Goal: Check status: Check status

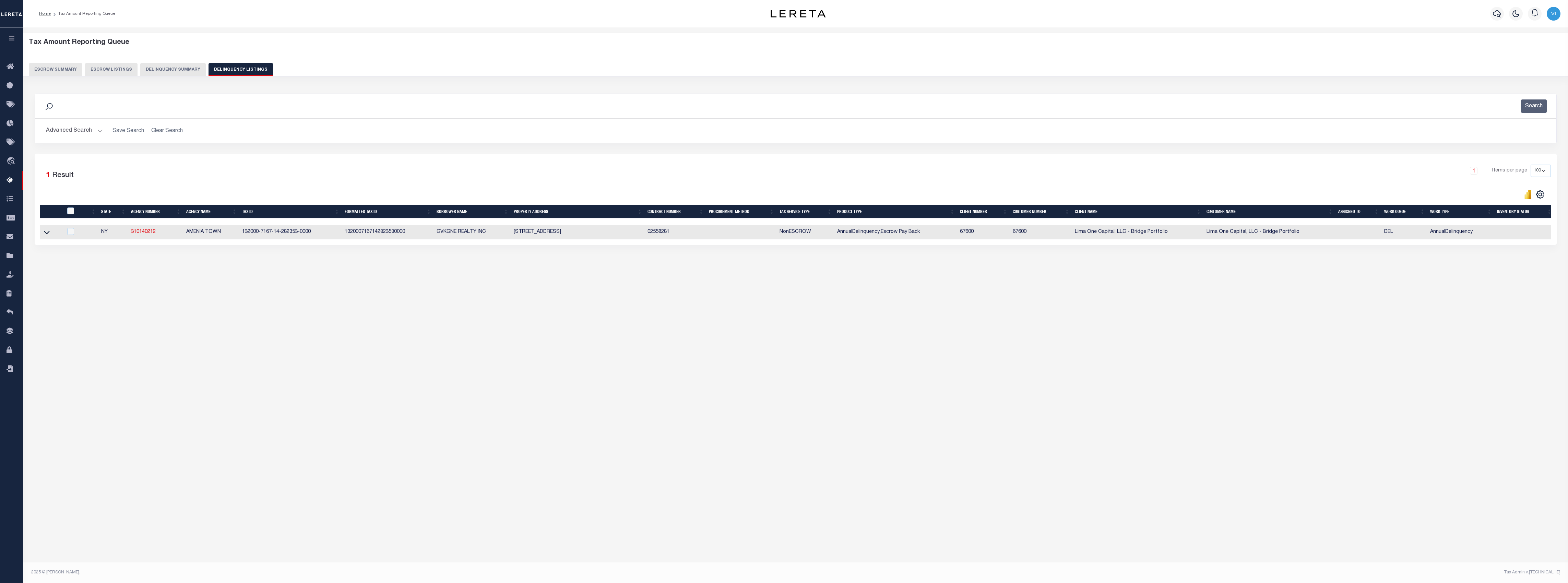
select select "100"
click at [172, 72] on button "Delinquency Summary" at bounding box center [173, 69] width 66 height 13
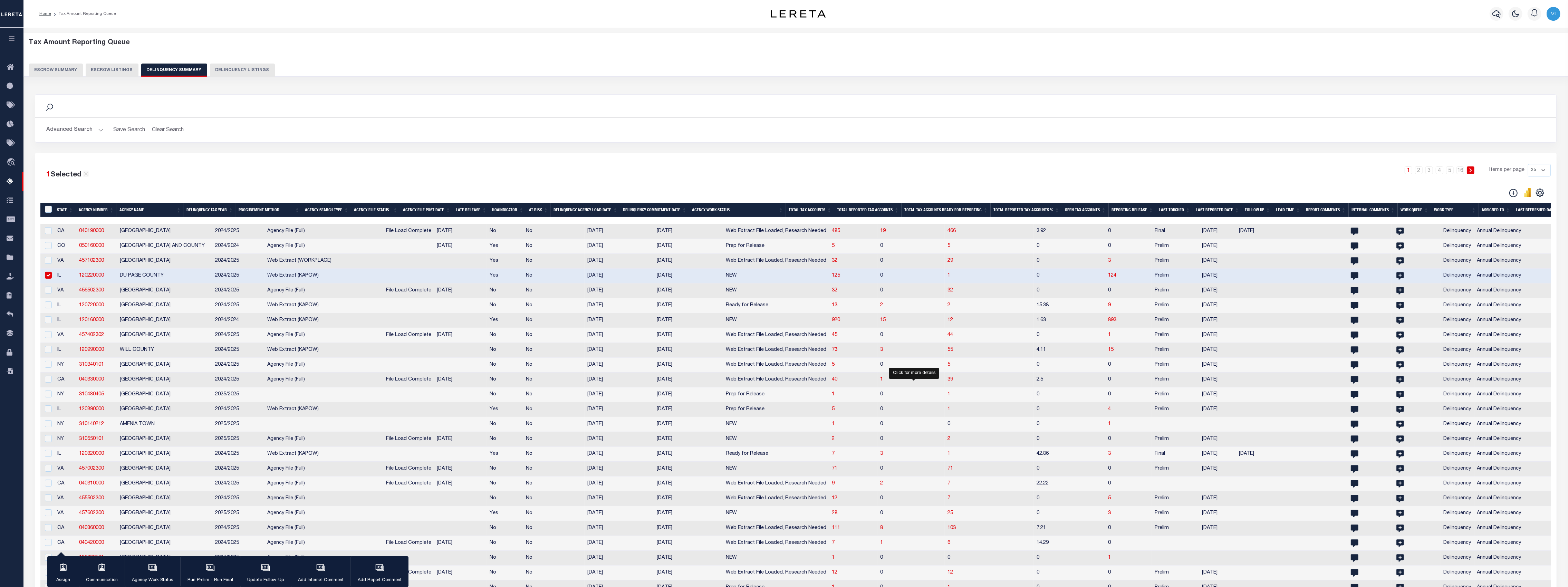
click at [947, 396] on span "1" at bounding box center [949, 394] width 3 height 5
select select "100"
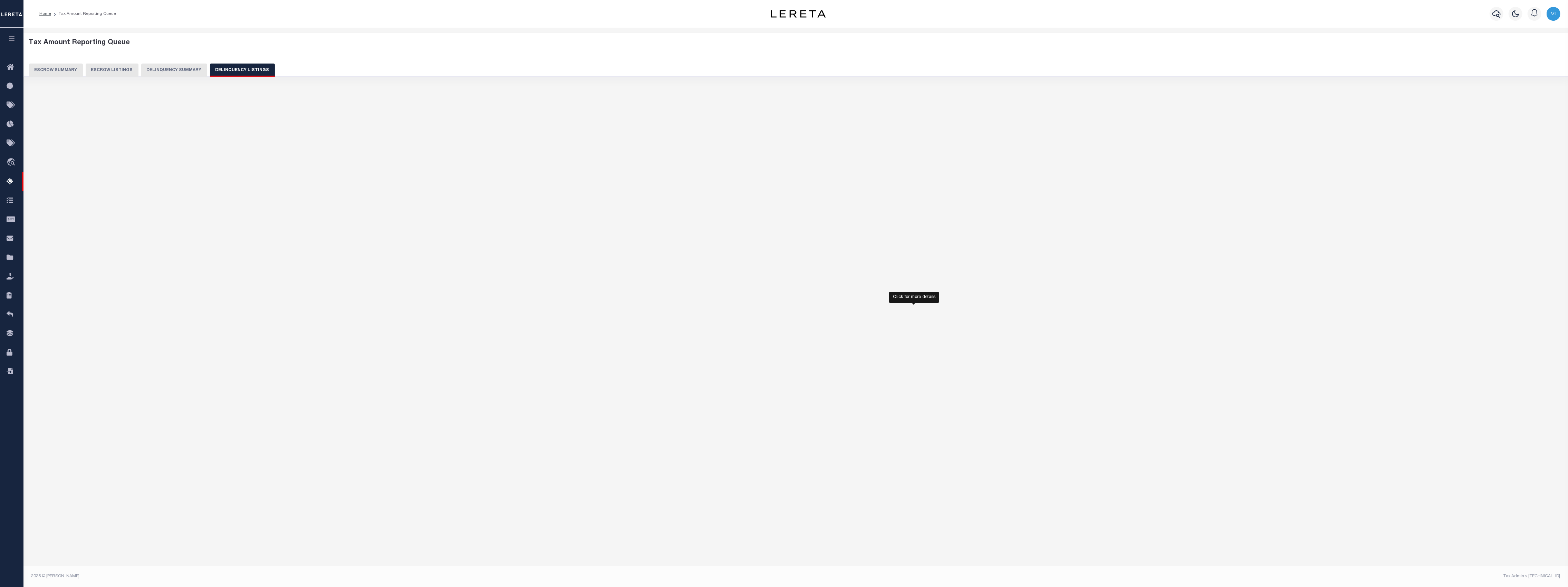
select select "100"
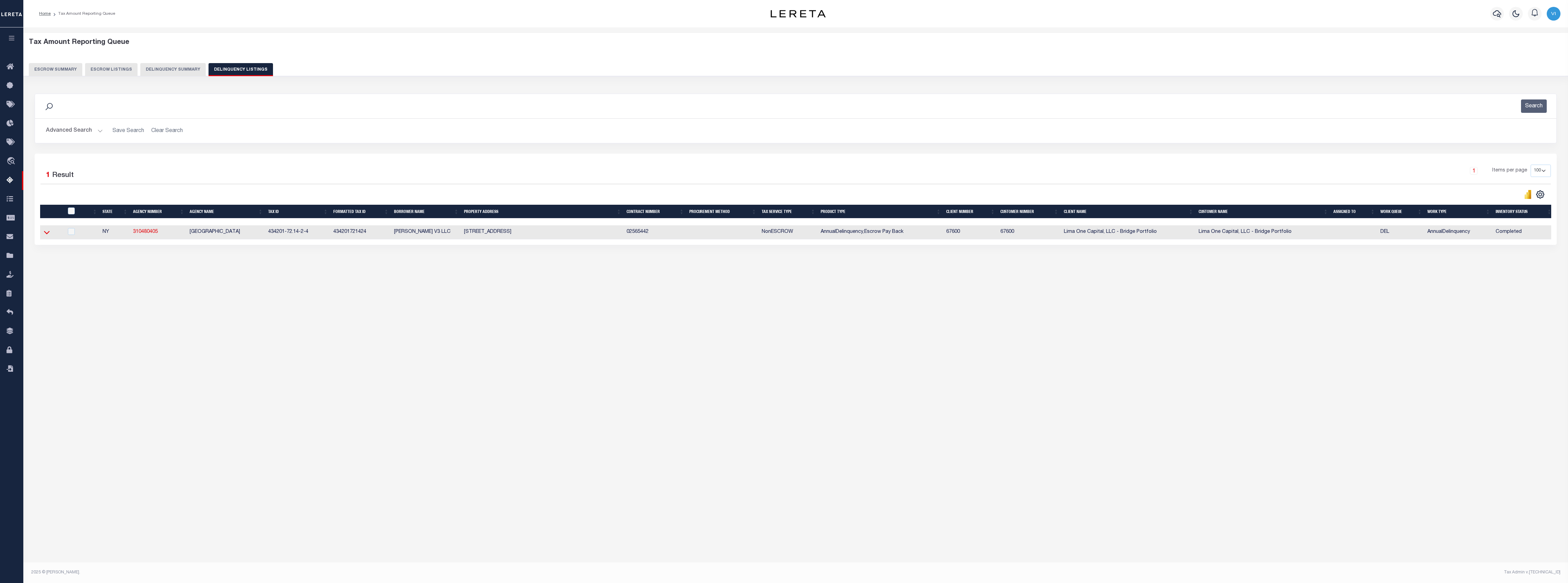
click at [48, 236] on icon at bounding box center [47, 232] width 6 height 7
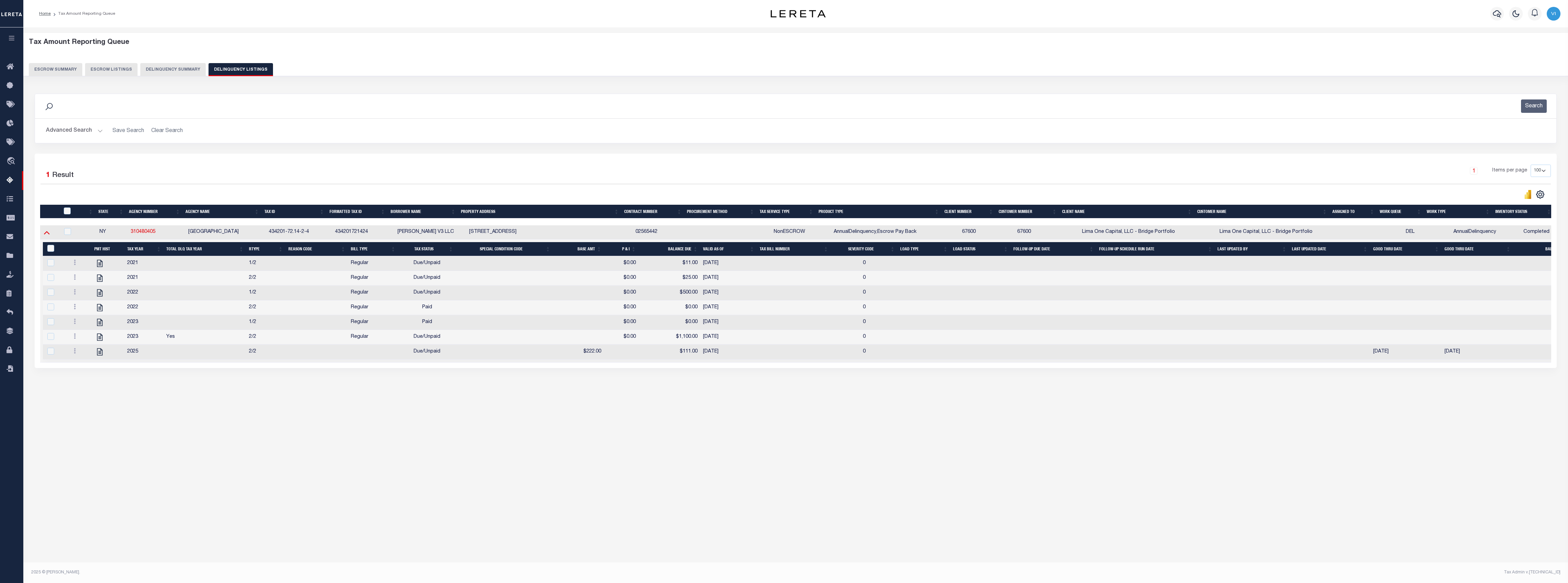
click at [46, 236] on icon at bounding box center [47, 232] width 6 height 7
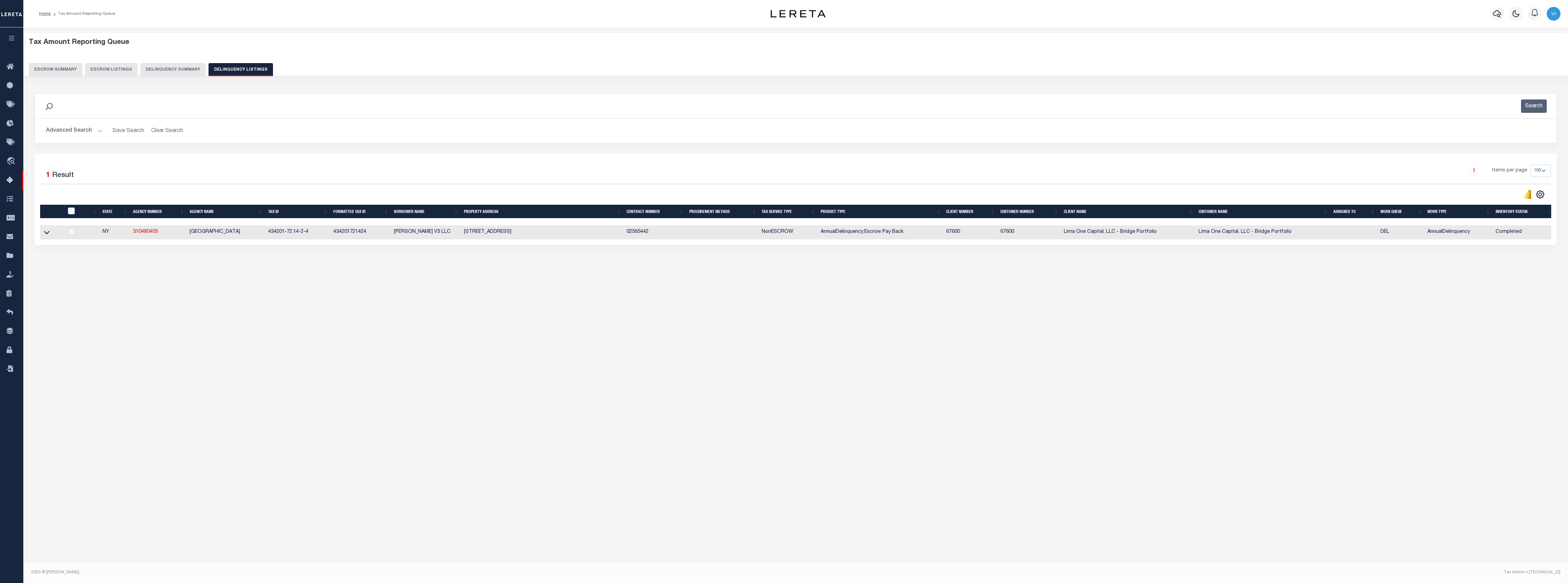
click at [171, 69] on button "Delinquency Summary" at bounding box center [173, 69] width 66 height 13
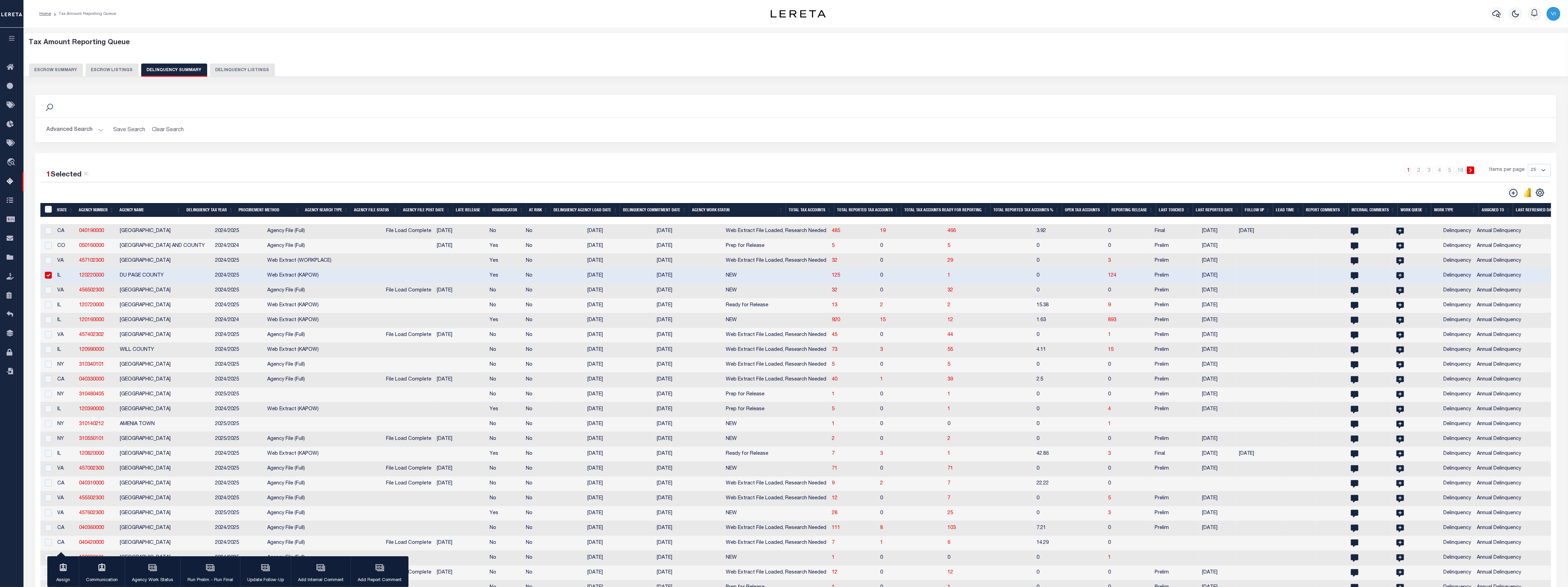
scroll to position [94, 0]
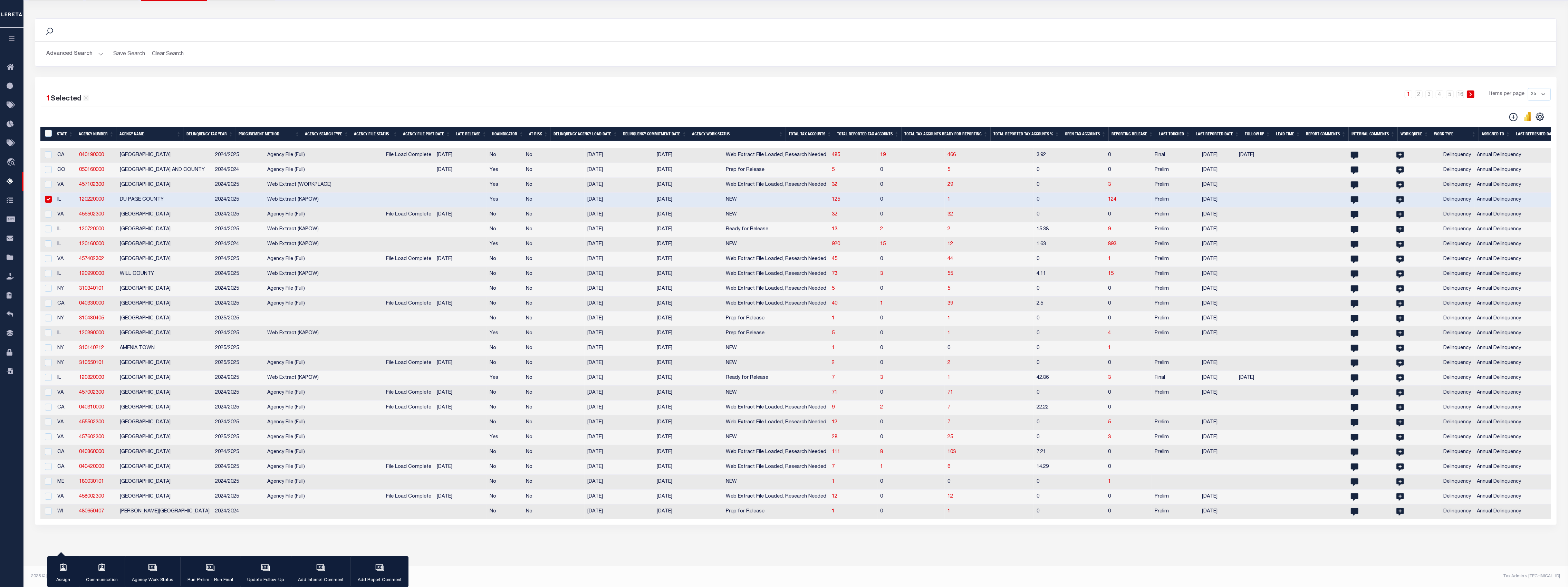
click at [273, 127] on th "Procurement Method" at bounding box center [269, 134] width 66 height 14
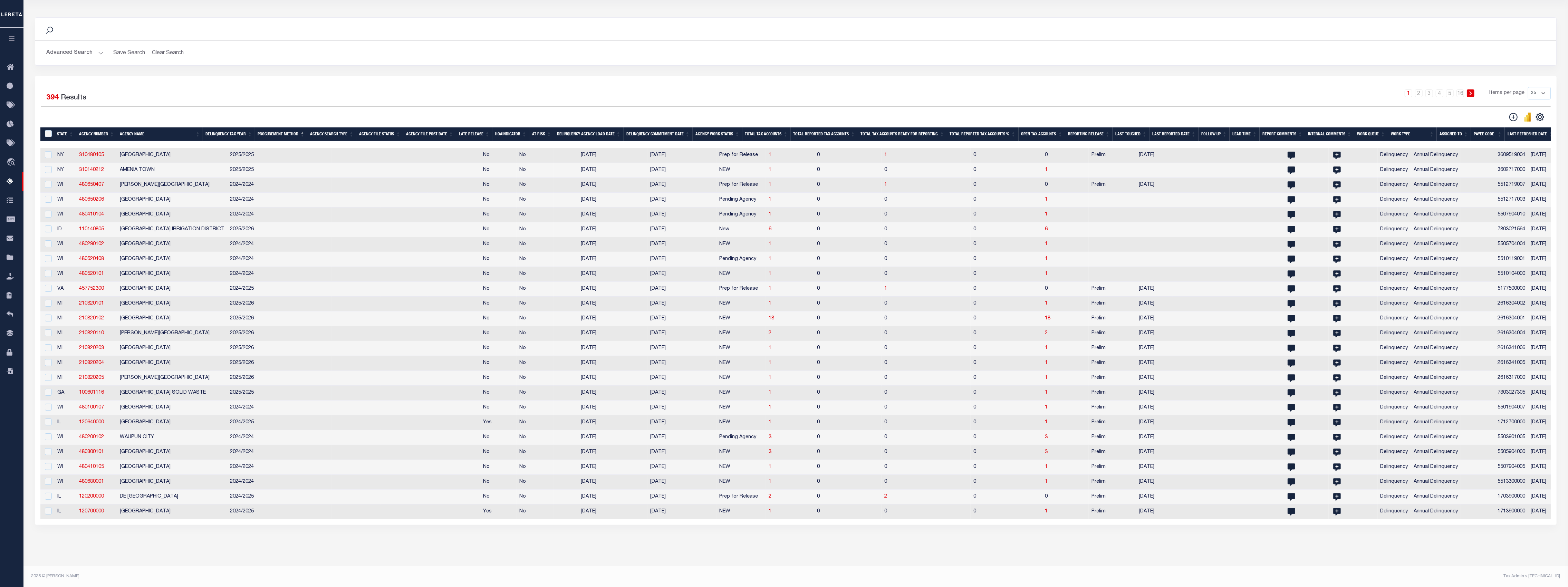
scroll to position [26, 0]
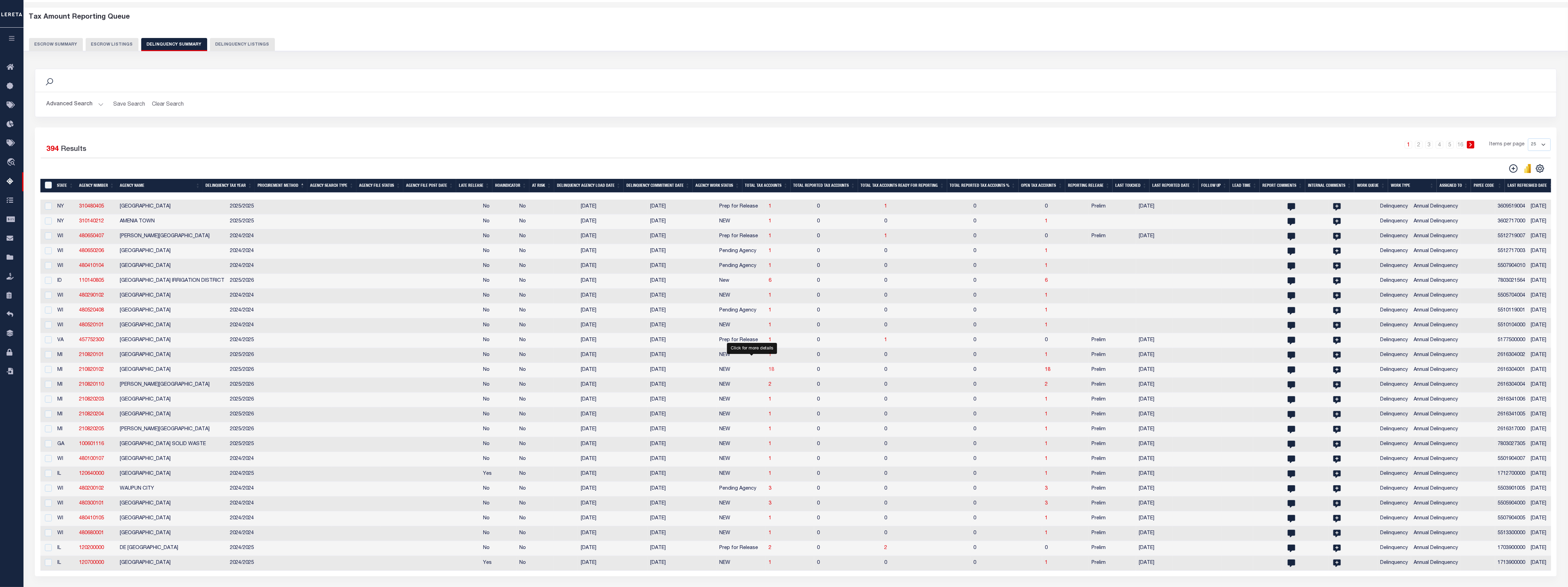
click at [768, 372] on span "18" at bounding box center [771, 369] width 6 height 5
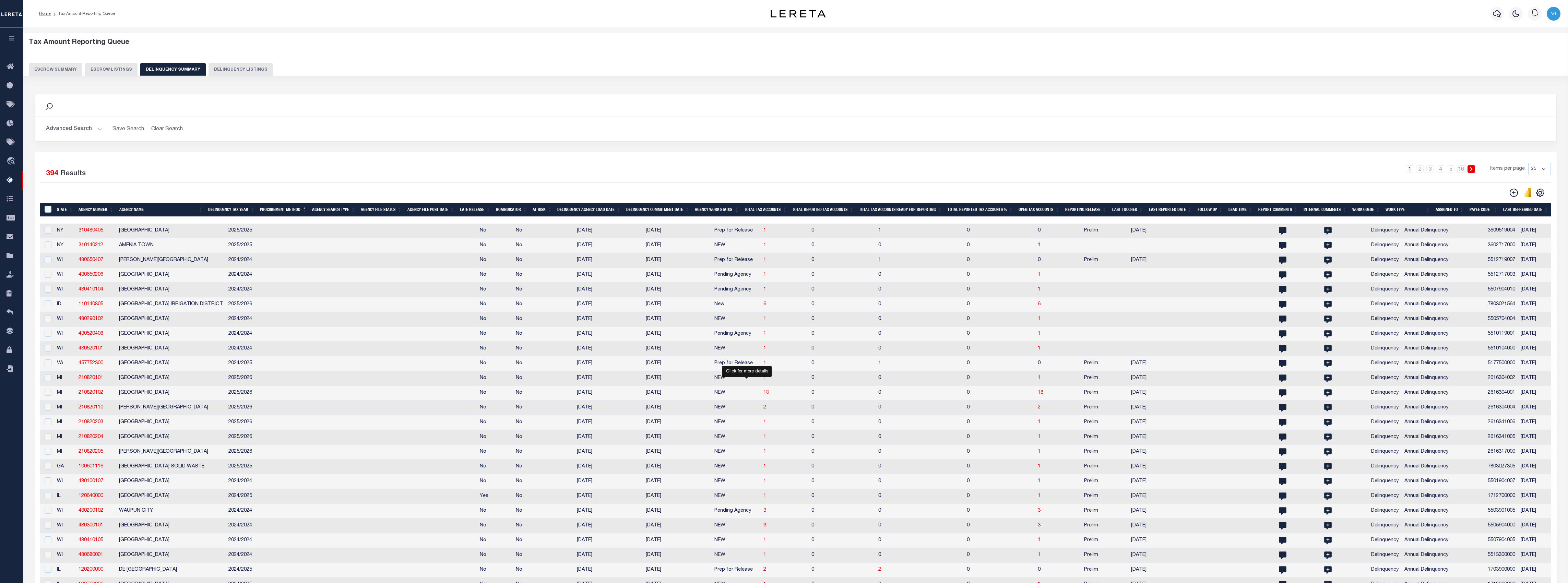
select select "100"
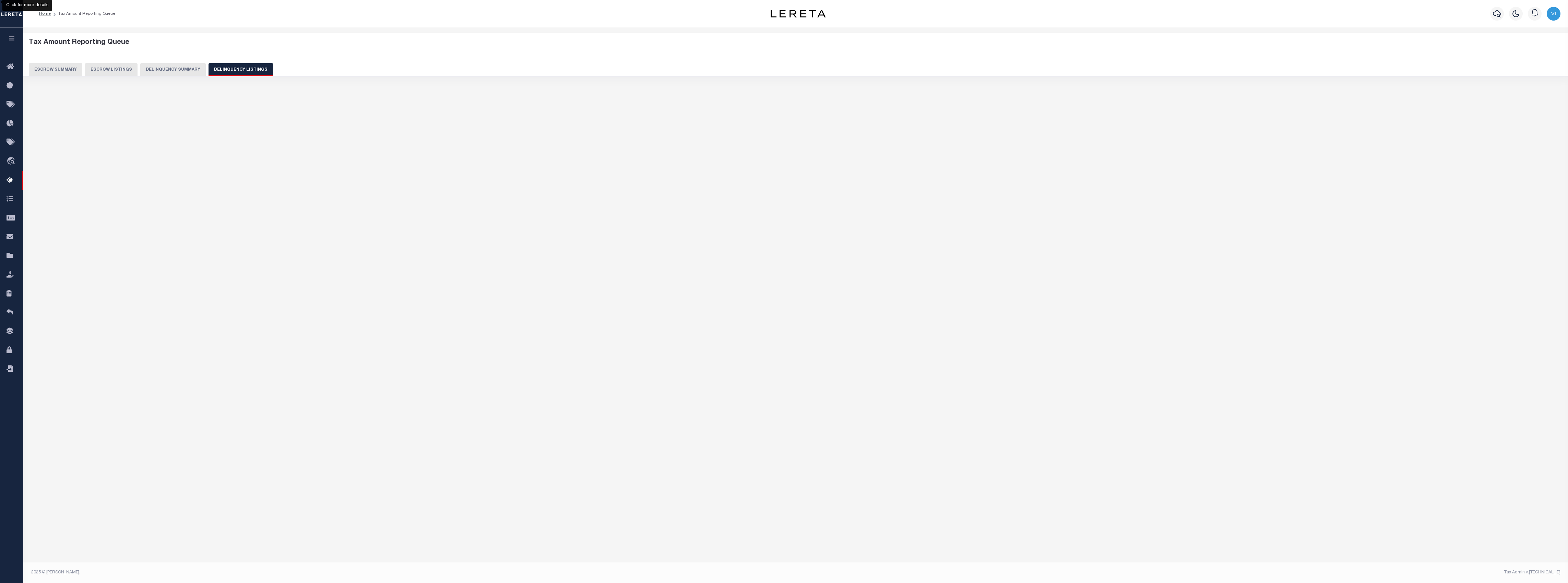
select select "100"
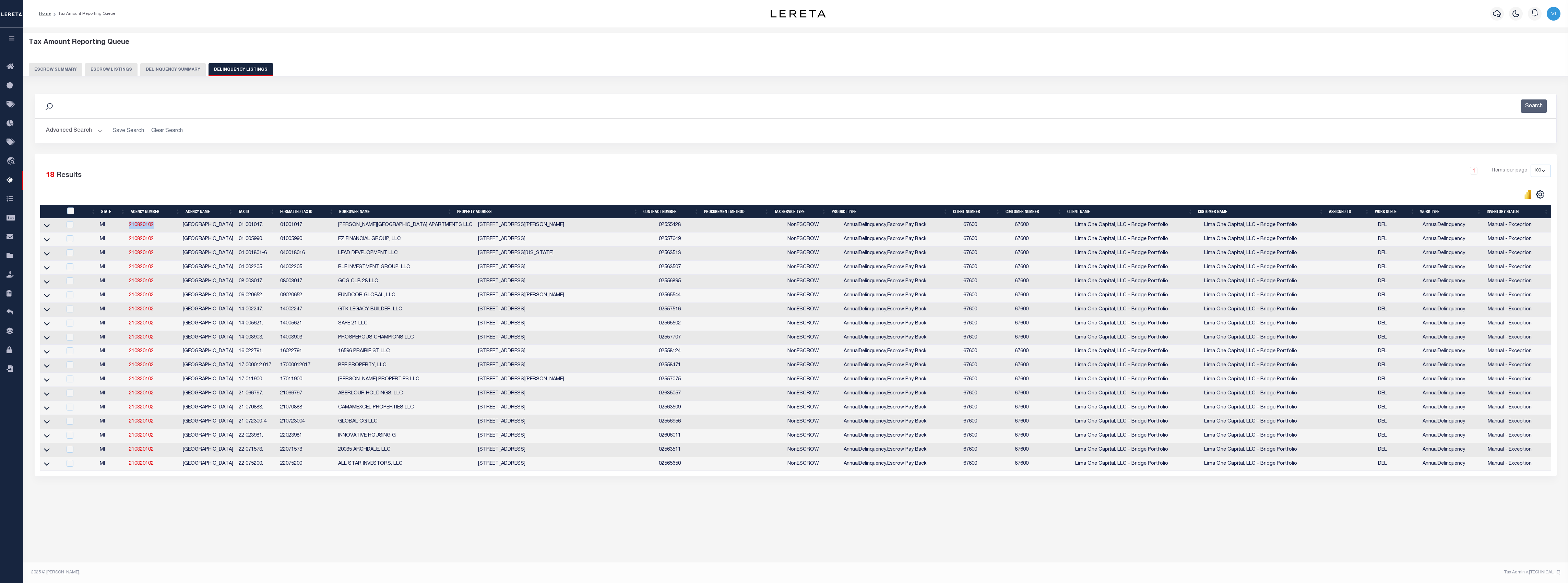
drag, startPoint x: 163, startPoint y: 231, endPoint x: 122, endPoint y: 231, distance: 41.0
click at [122, 231] on tr "MI 210820102 [GEOGRAPHIC_DATA] 01 001047. 01001047 [PERSON_NAME][GEOGRAPHIC_DAT…" at bounding box center [796, 225] width 1511 height 14
copy tr "210820102"
click at [171, 66] on button "Delinquency Summary" at bounding box center [173, 69] width 66 height 13
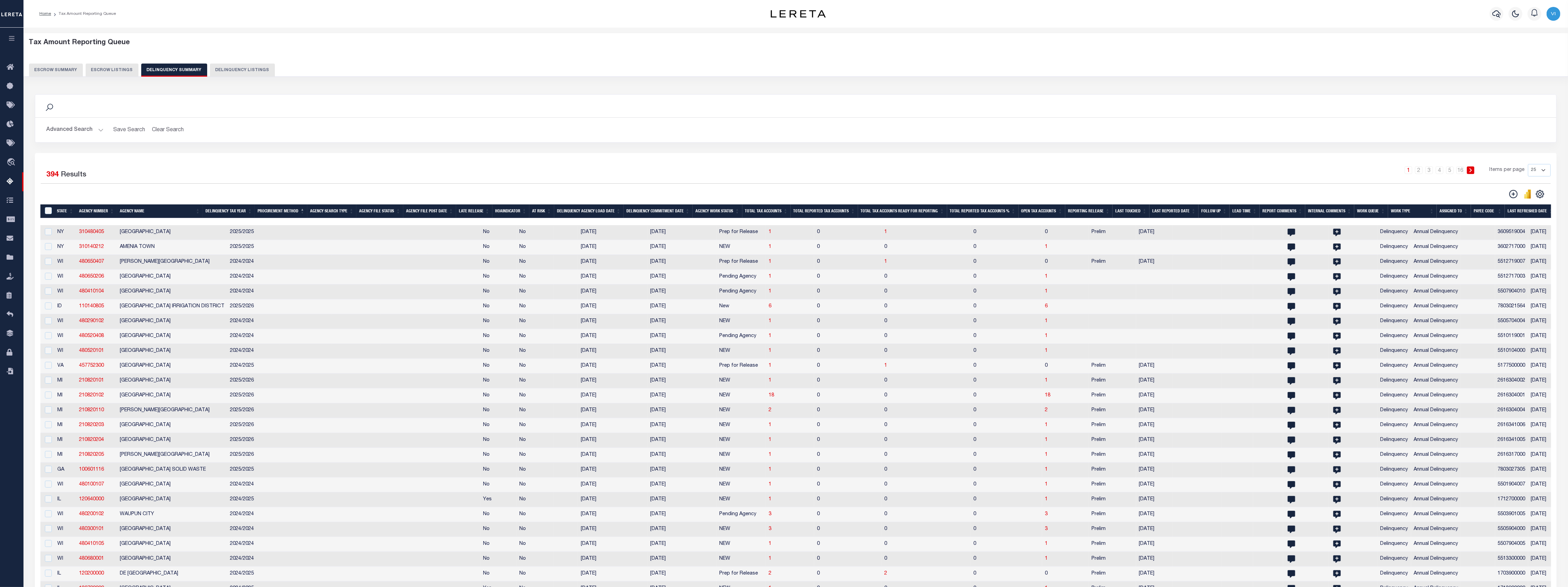
click at [91, 127] on button "Advanced Search" at bounding box center [75, 130] width 58 height 13
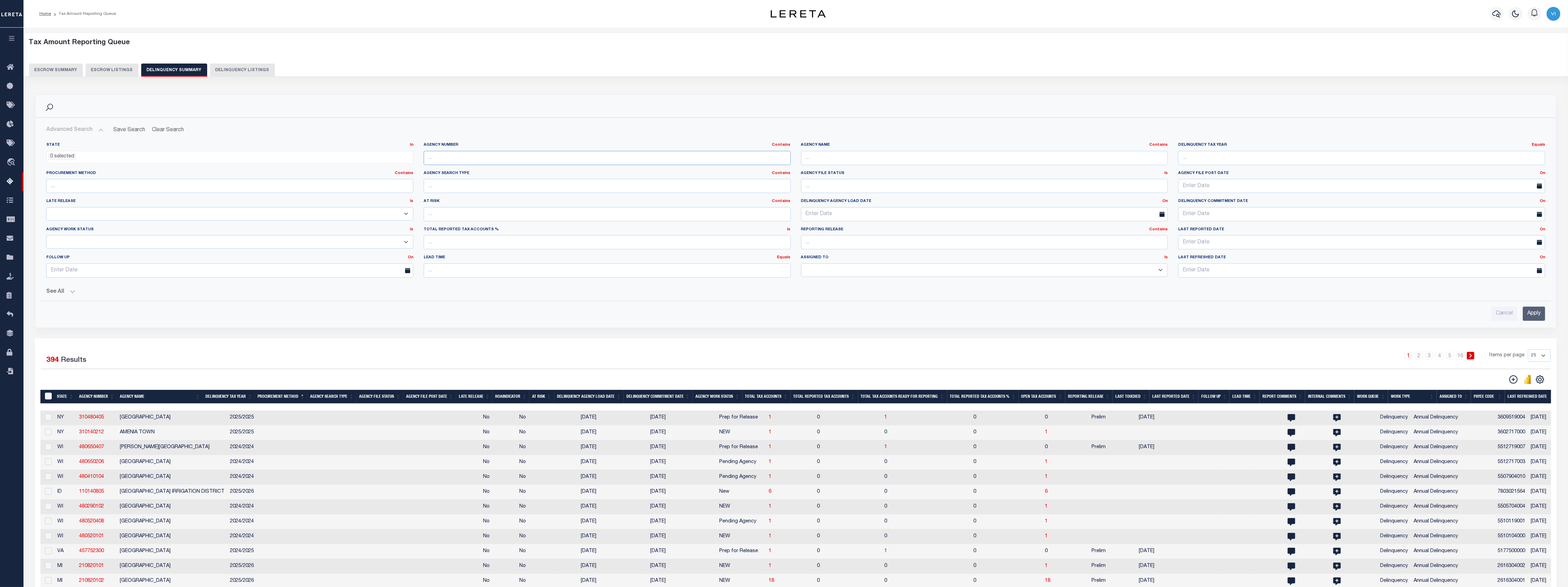
click at [514, 159] on input "text" at bounding box center [607, 157] width 367 height 14
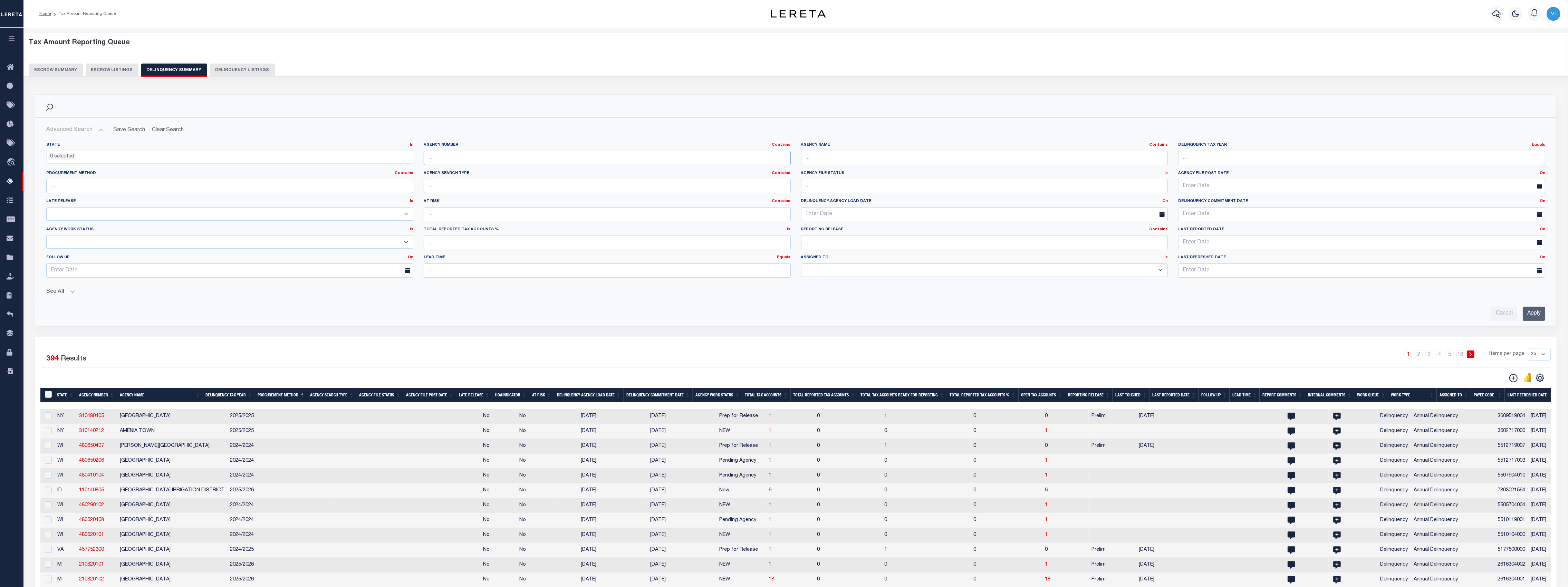
paste input "210820102"
type input "210820102"
click at [1532, 315] on input "Apply" at bounding box center [1534, 313] width 23 height 14
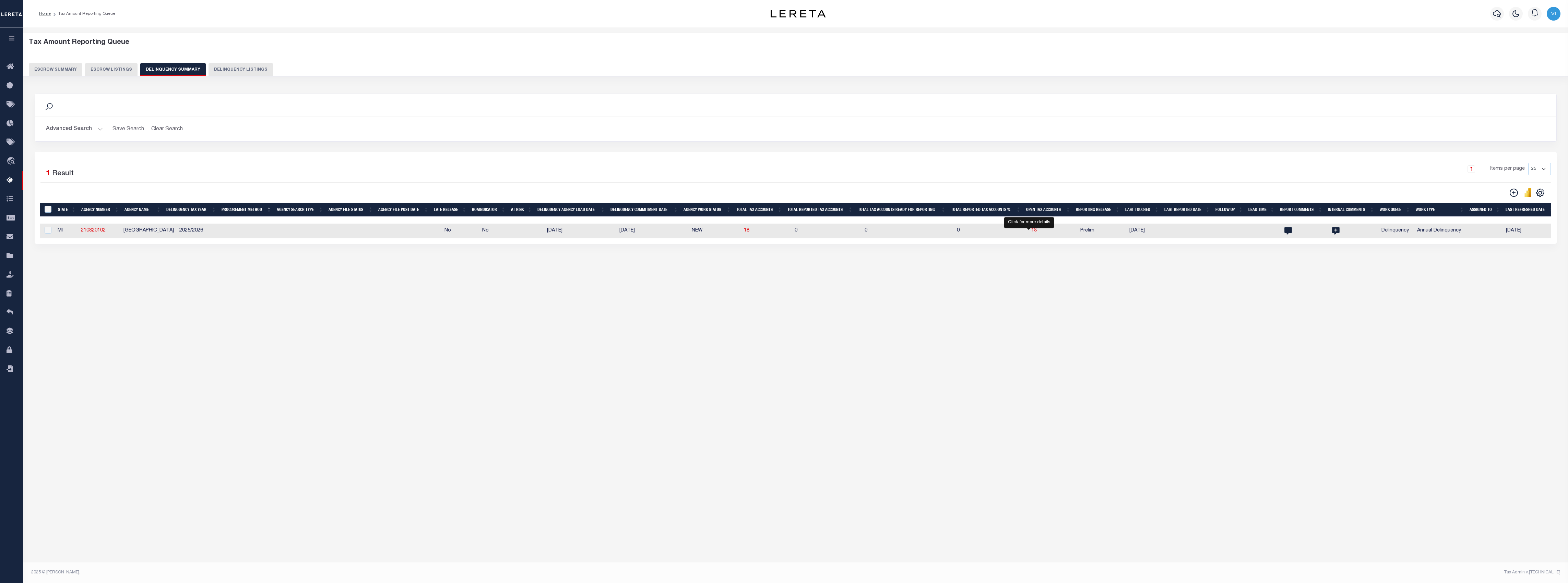
click at [1032, 231] on span "18" at bounding box center [1034, 231] width 5 height 5
select select "100"
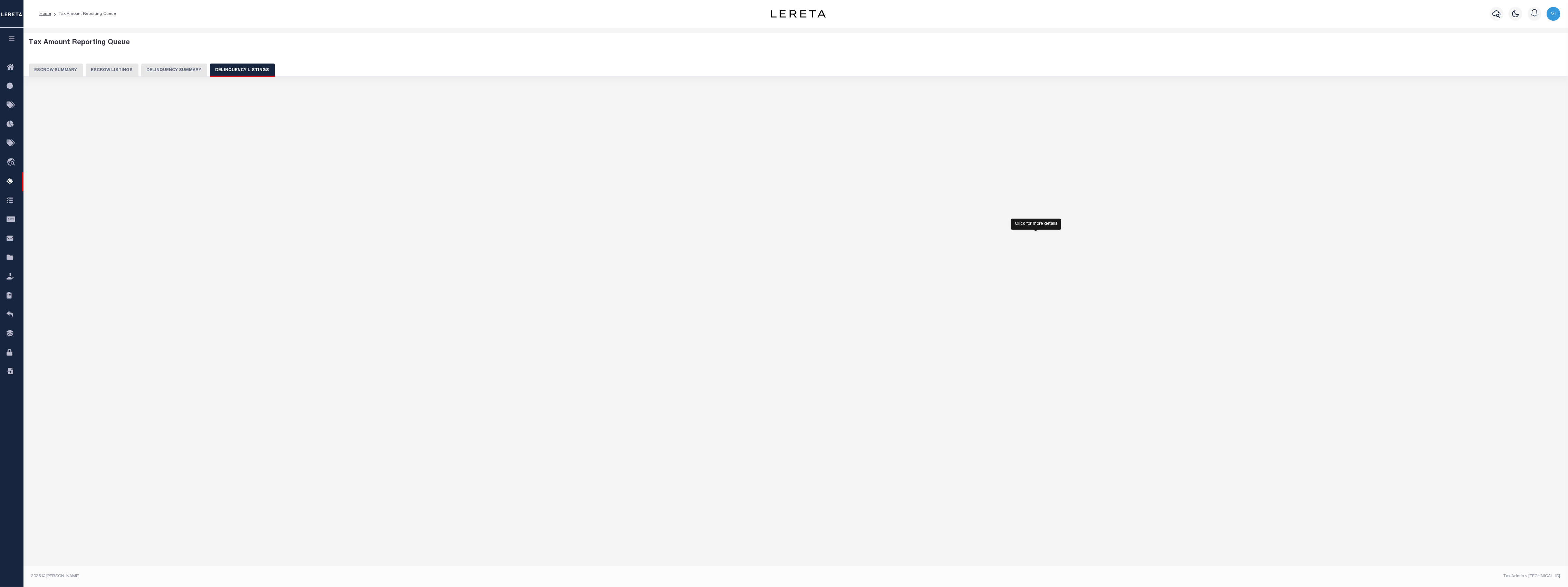
select select "100"
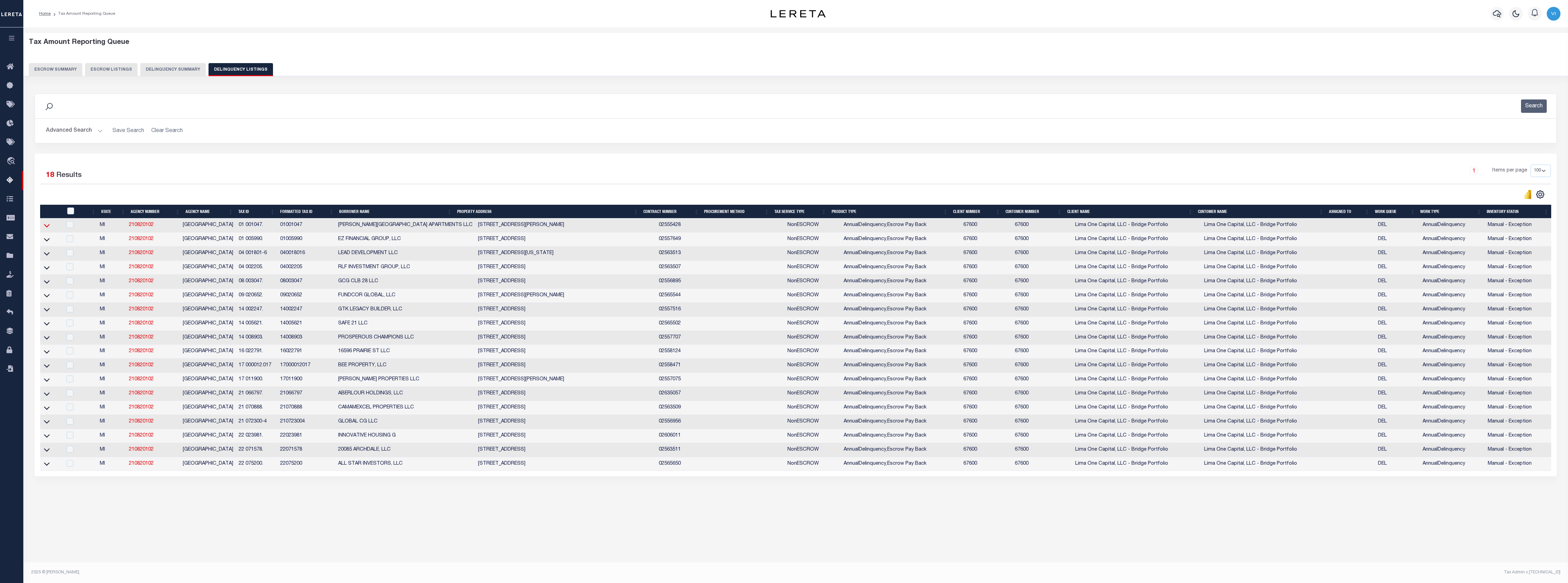
click at [46, 229] on icon at bounding box center [47, 226] width 6 height 7
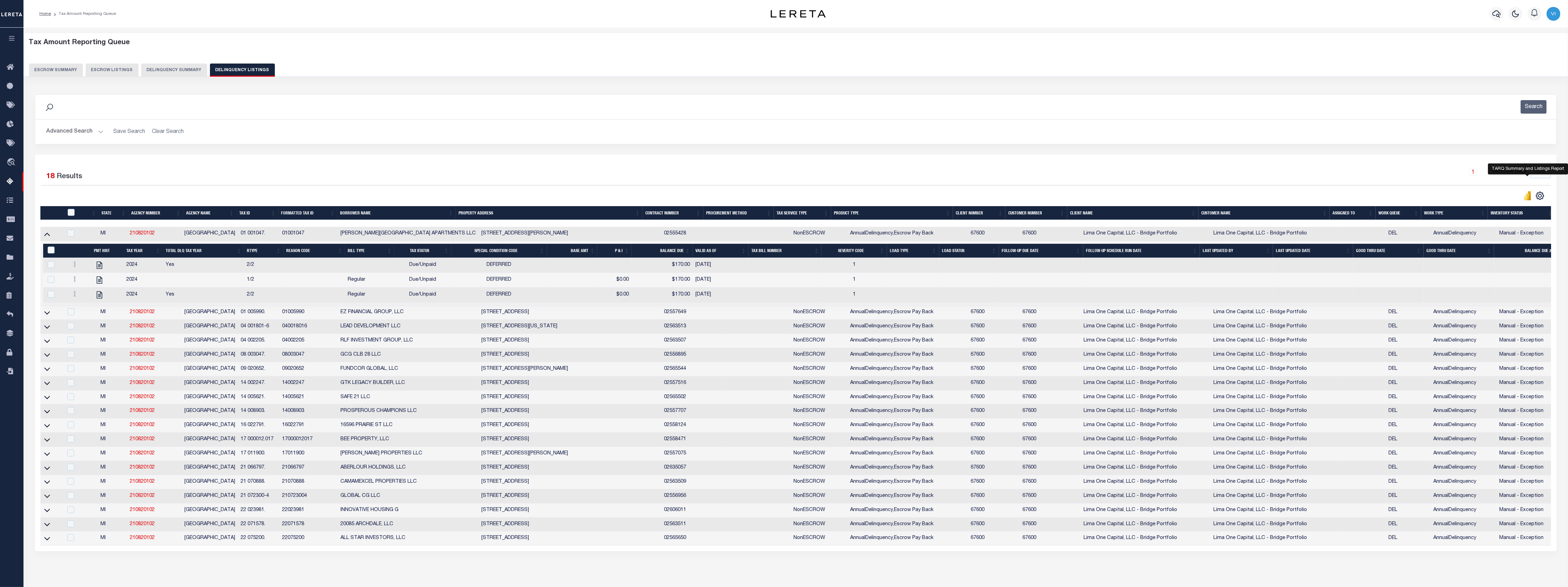
click at [1525, 197] on icon "" at bounding box center [1527, 195] width 7 height 9
click at [48, 314] on icon at bounding box center [47, 313] width 6 height 4
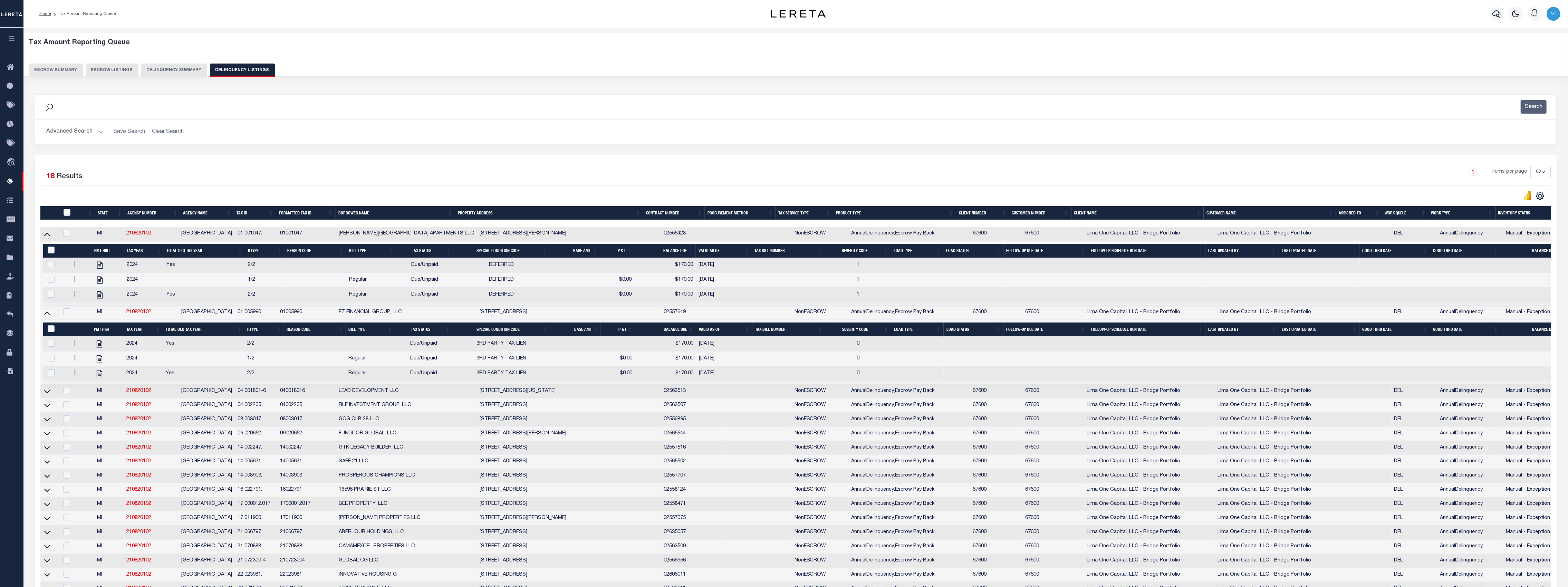
drag, startPoint x: 47, startPoint y: 400, endPoint x: 383, endPoint y: 219, distance: 381.7
click at [48, 395] on icon at bounding box center [47, 392] width 6 height 7
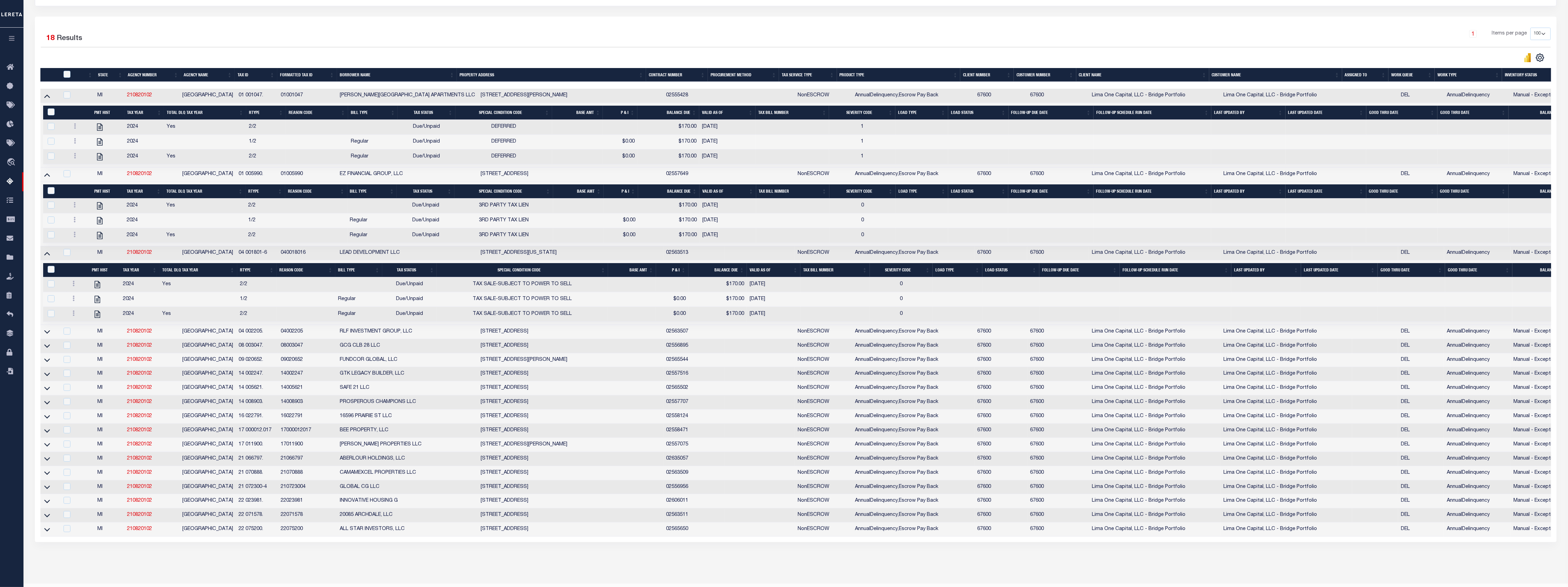
scroll to position [175, 0]
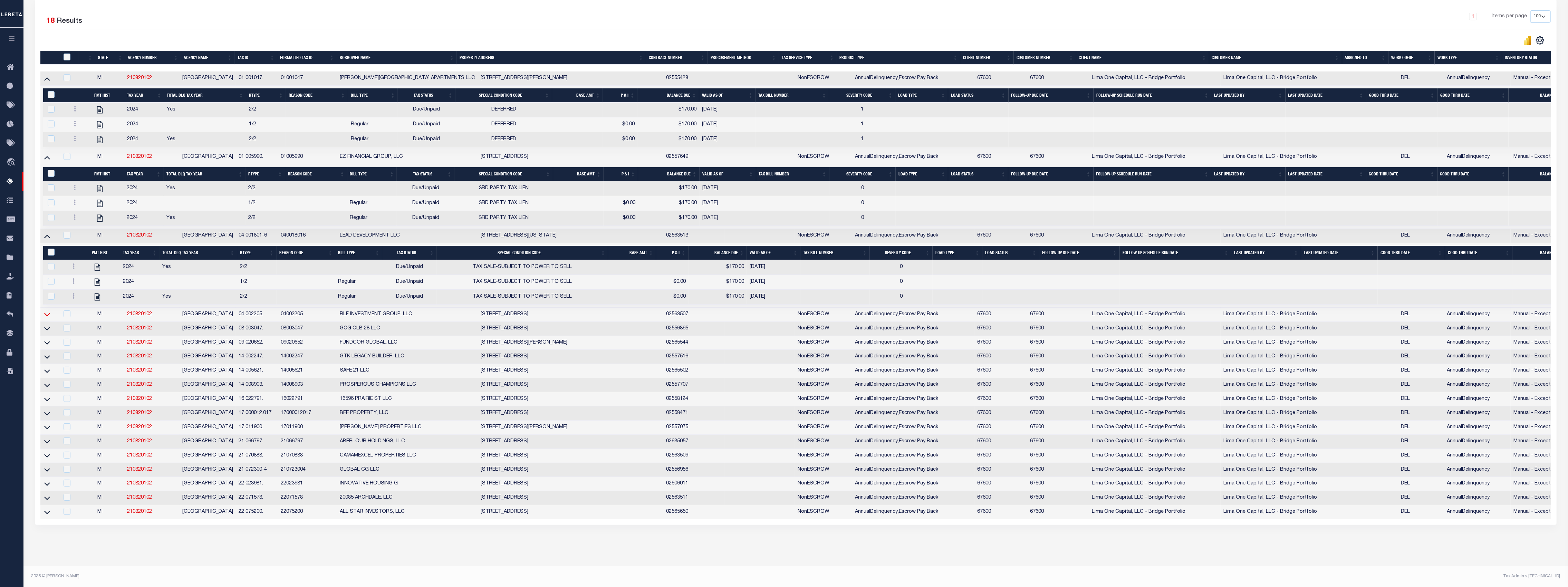
click at [48, 311] on icon at bounding box center [47, 314] width 6 height 7
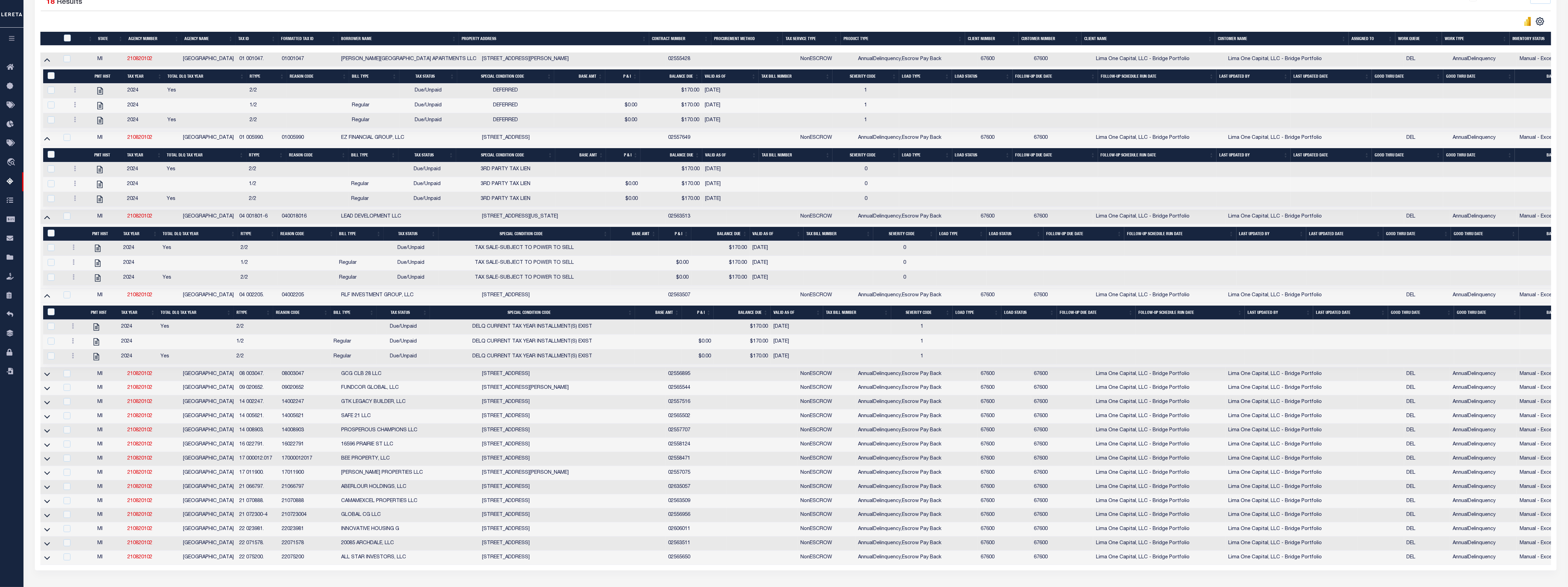
click at [121, 522] on td "MI" at bounding box center [110, 515] width 29 height 14
checkbox input "true"
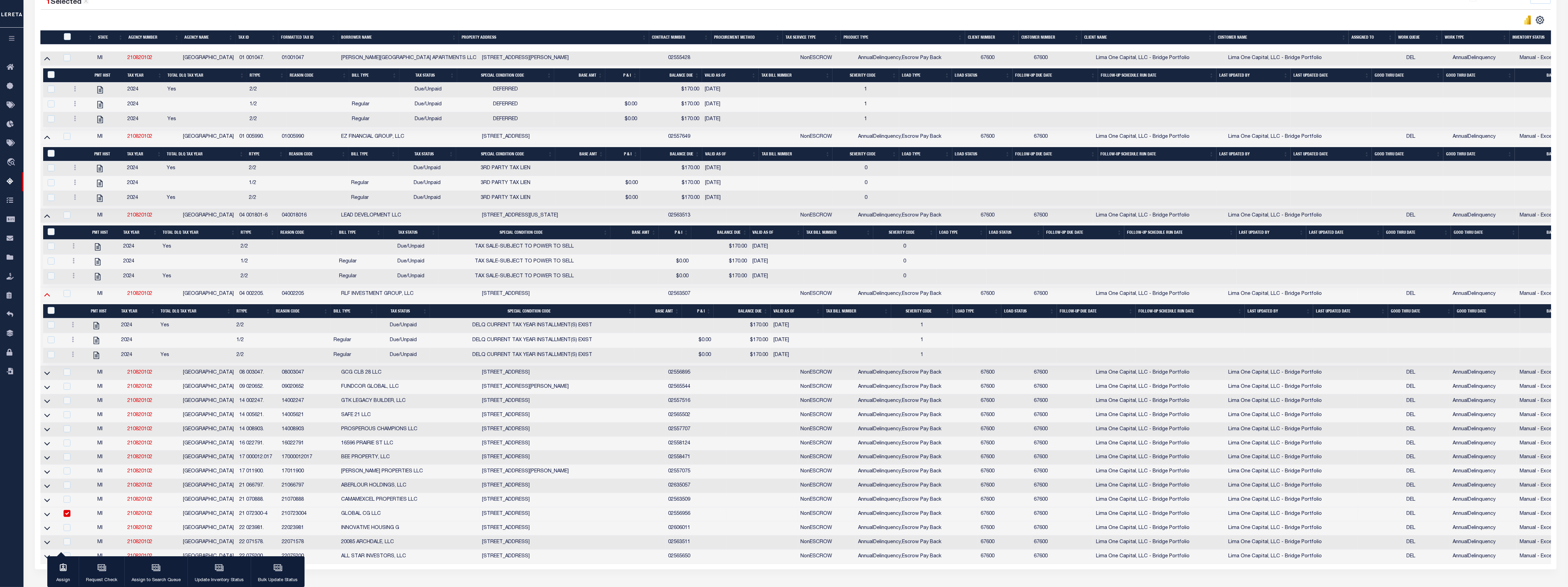
click at [47, 298] on icon at bounding box center [47, 294] width 6 height 7
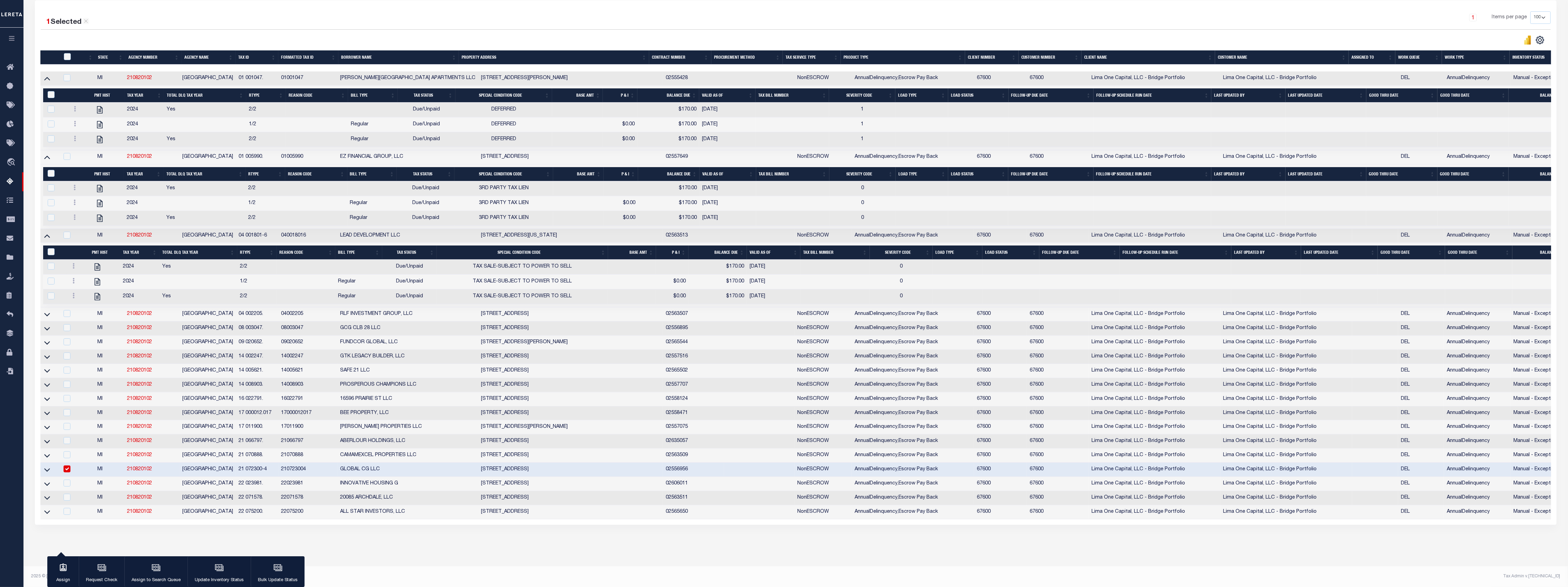
scroll to position [173, 0]
click at [96, 263] on icon "" at bounding box center [97, 267] width 6 height 7
checkbox input "true"
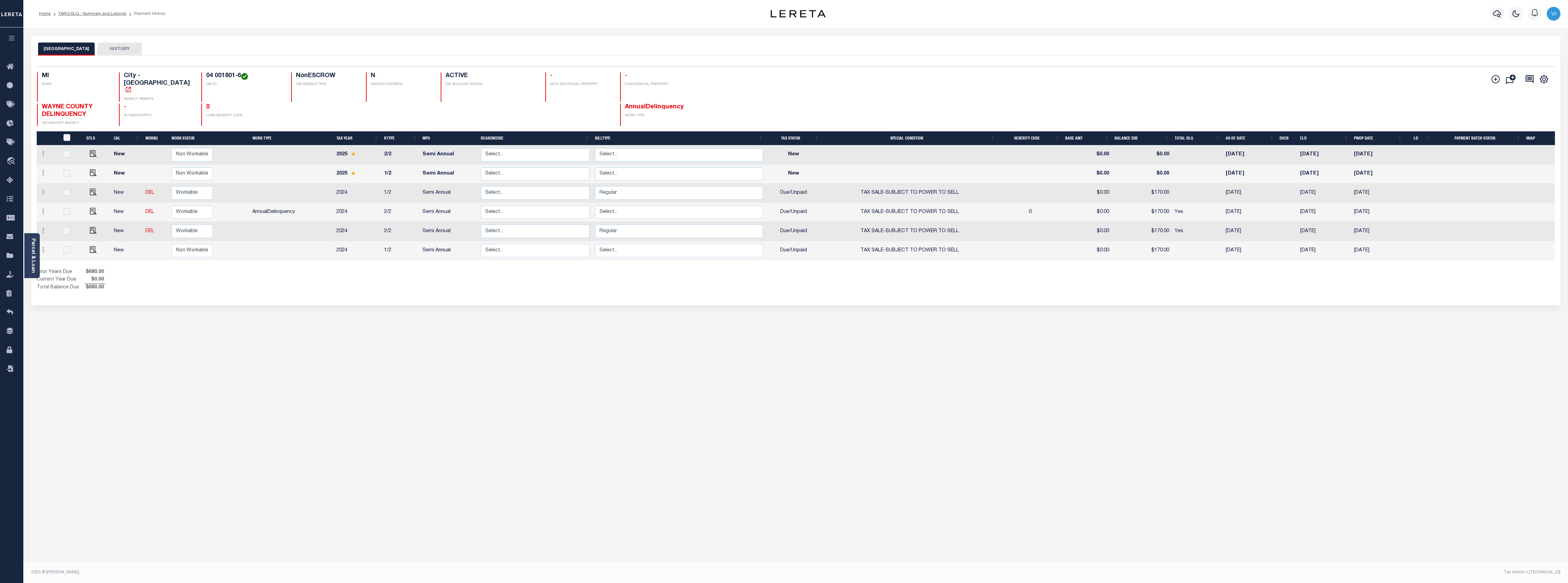
click at [637, 284] on div "Selected 6 Results 1 Items per page 25 50 100 MI STATE City - [GEOGRAPHIC_DATA]" at bounding box center [796, 180] width 1529 height 250
click at [213, 222] on td "Non Workable Workable" at bounding box center [209, 232] width 81 height 19
checkbox input "true"
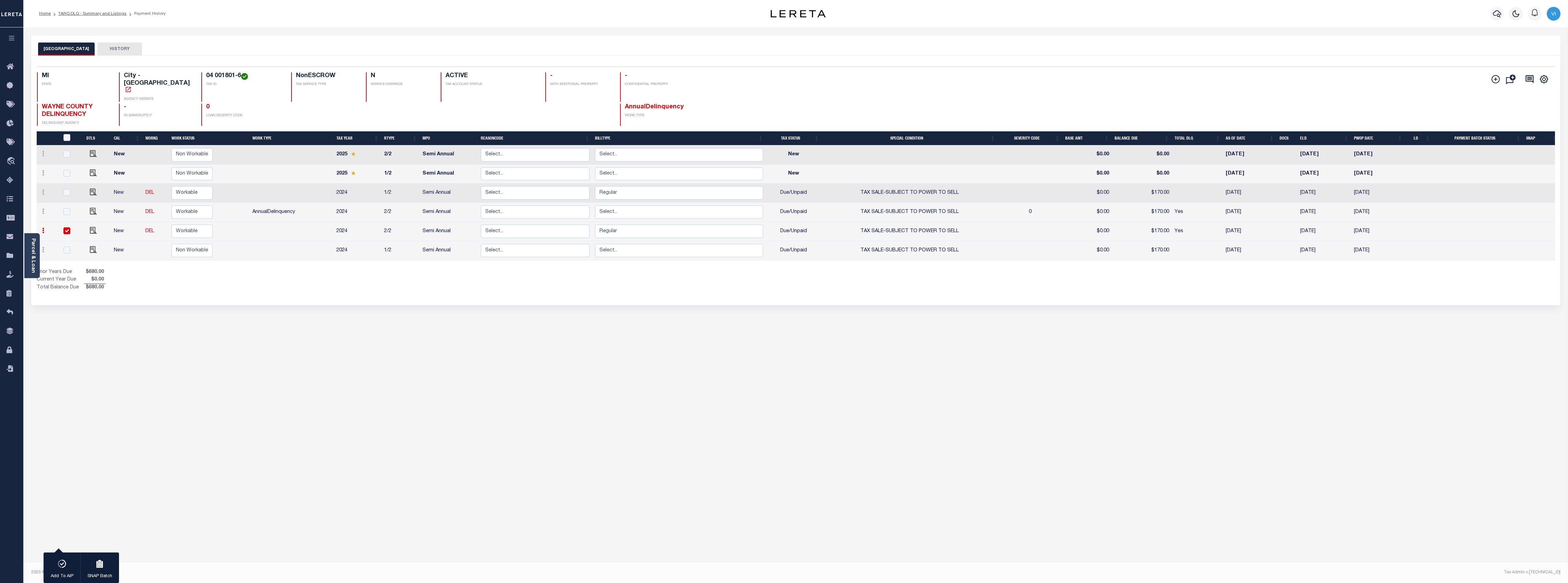
click at [563, 368] on div "DETROIT CITY HISTORY 1 Selected 6 1" at bounding box center [796, 229] width 1539 height 387
